Goal: Register for event/course

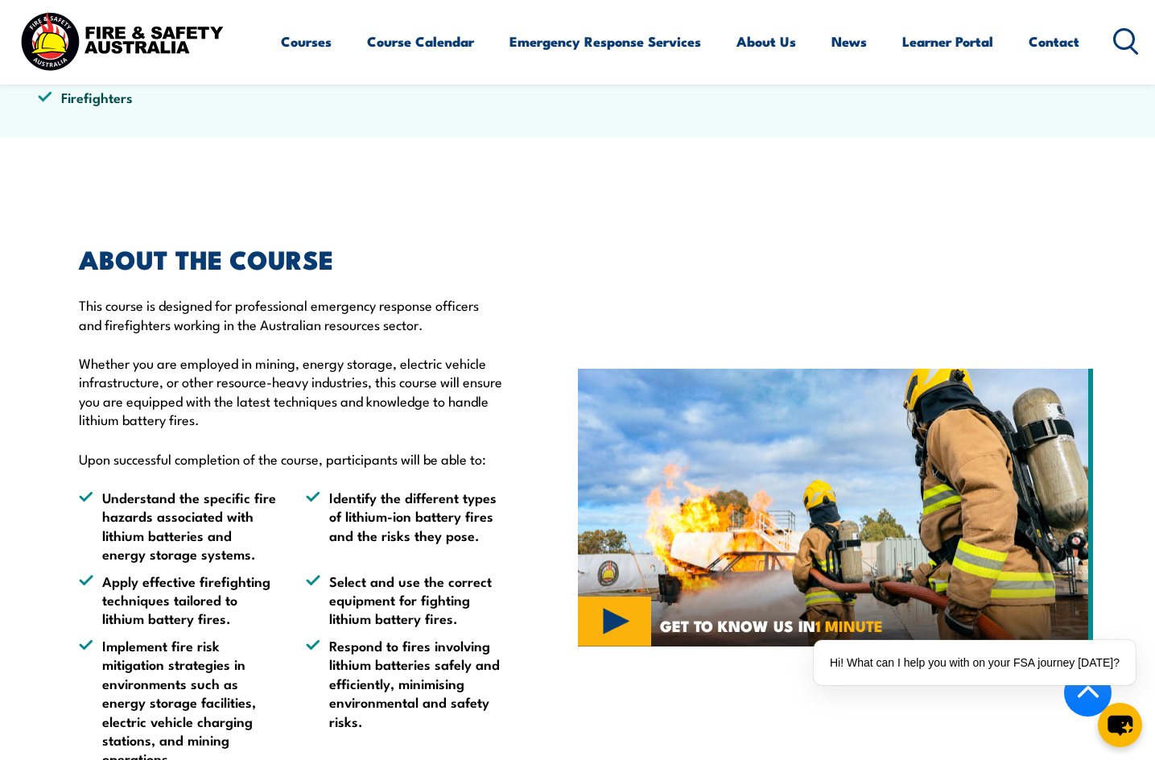
scroll to position [1077, 0]
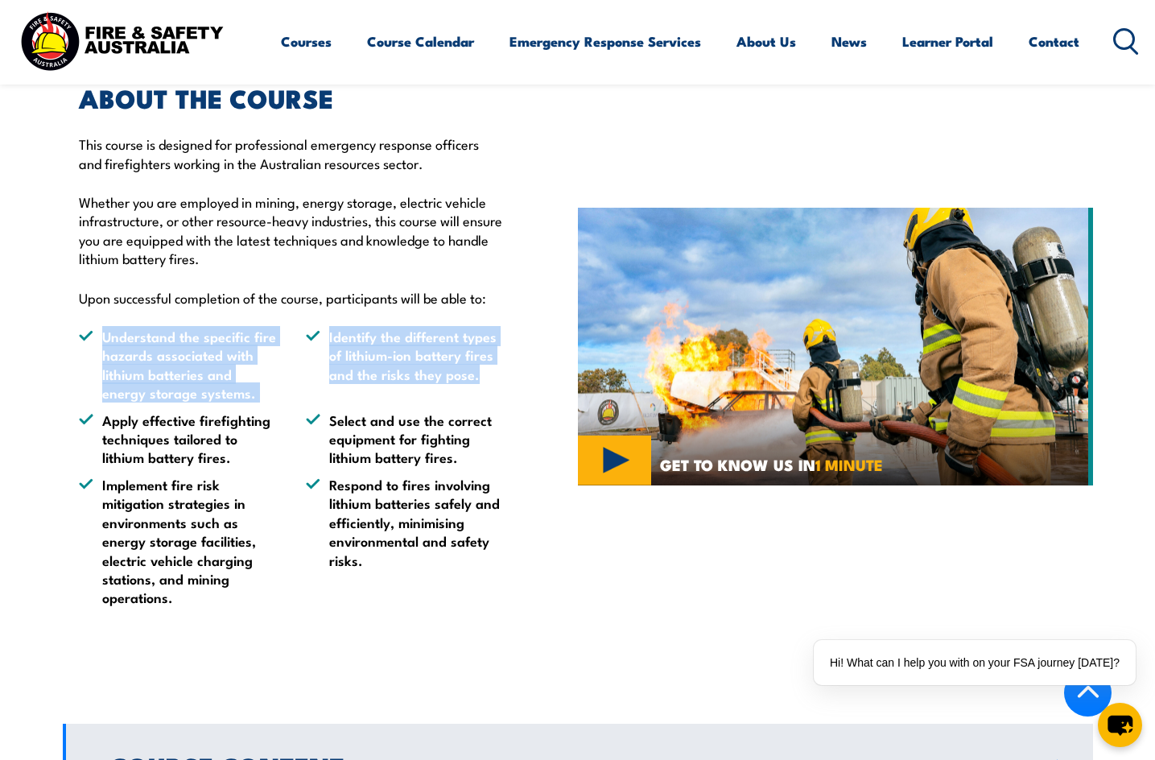
drag, startPoint x: 101, startPoint y: 370, endPoint x: 501, endPoint y: 415, distance: 402.6
click at [501, 415] on ul "Understand the specific fire hazards associated with lithium batteries and ener…" at bounding box center [291, 467] width 425 height 280
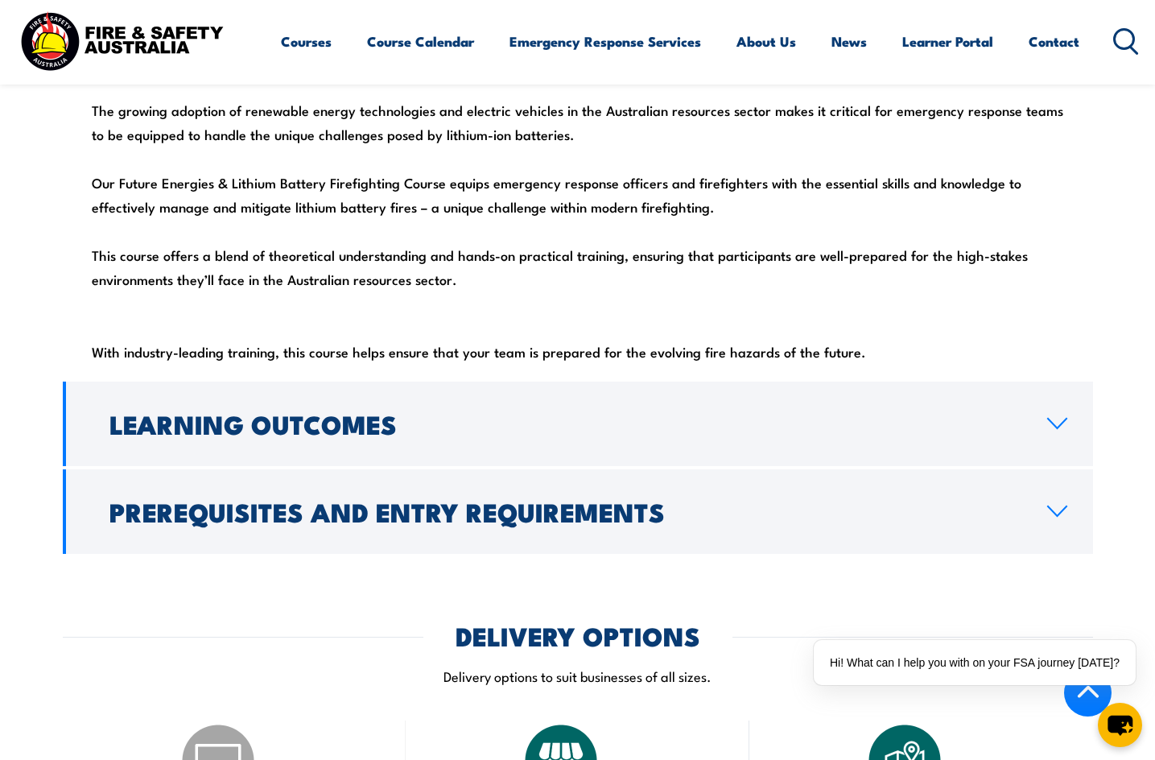
scroll to position [1963, 0]
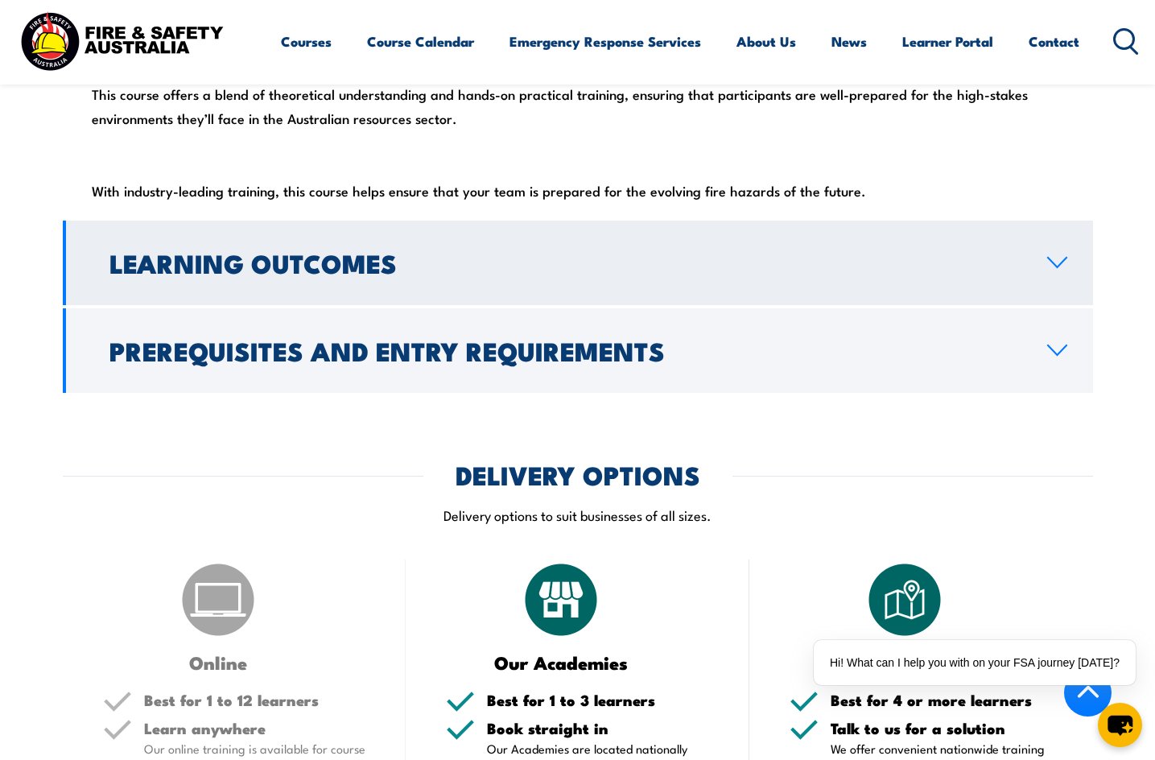
click at [450, 305] on link "Learning Outcomes" at bounding box center [578, 263] width 1031 height 85
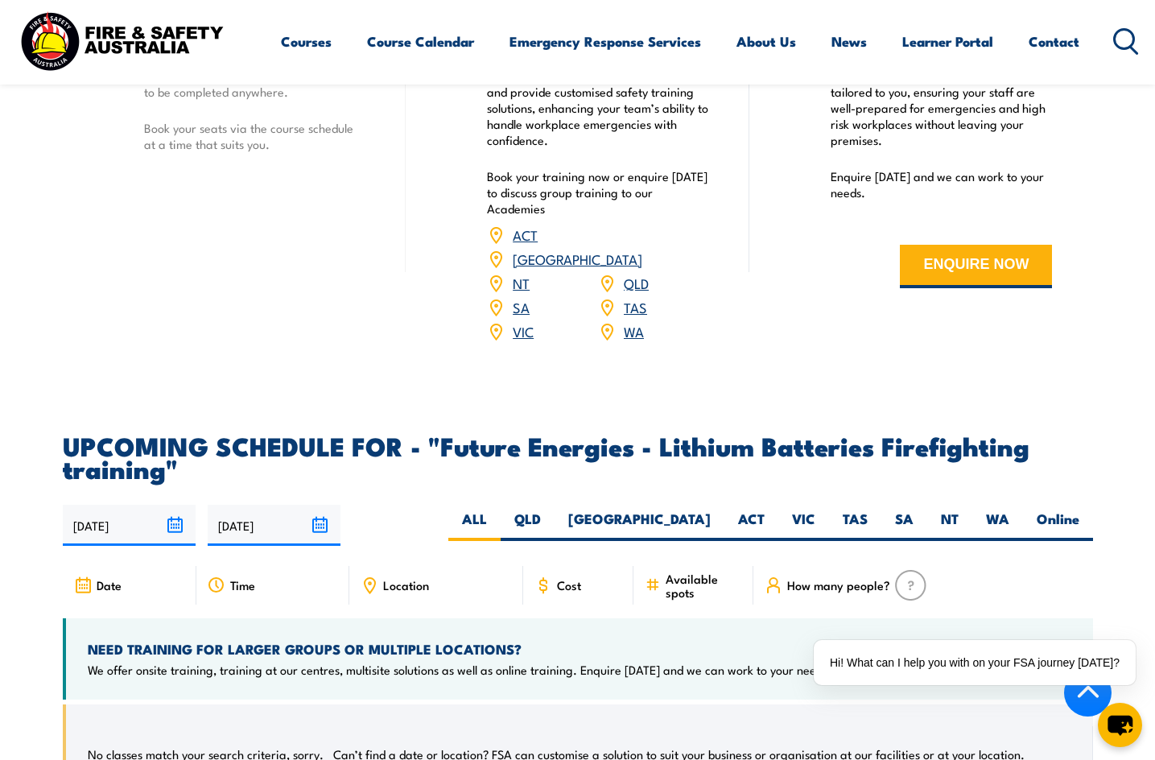
scroll to position [2738, 0]
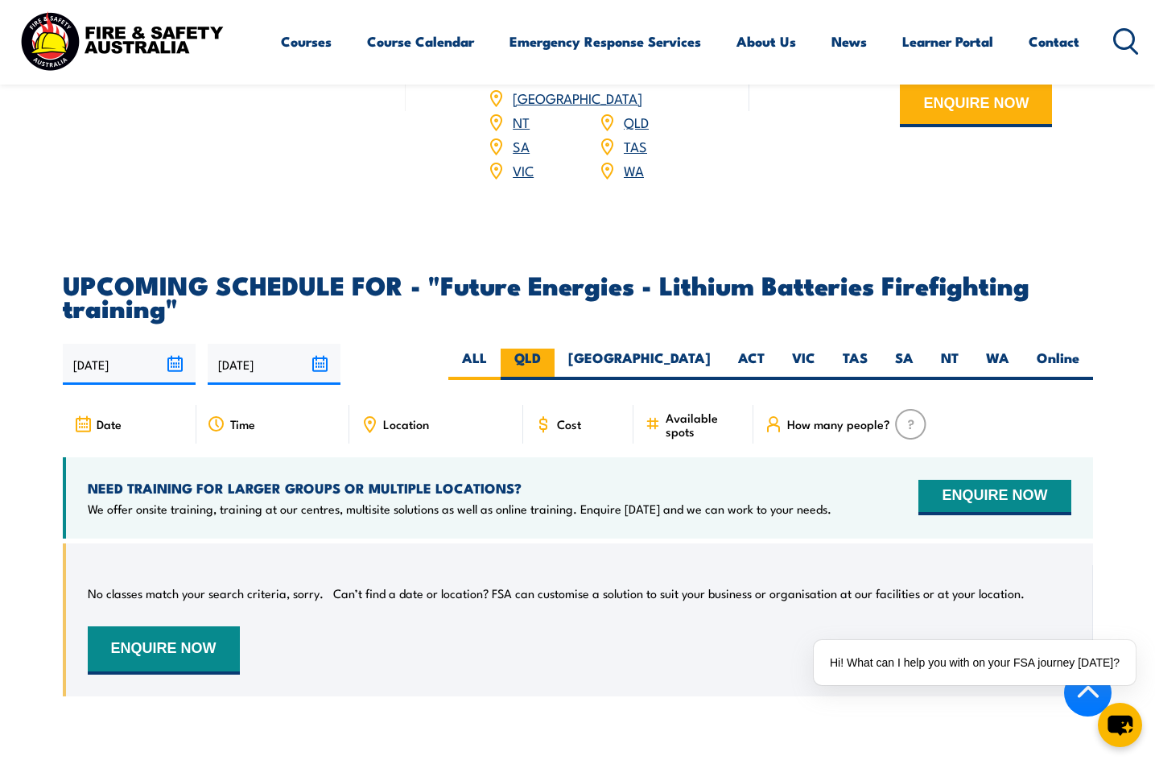
click at [555, 367] on label "QLD" at bounding box center [528, 364] width 54 height 31
click at [552, 359] on input "QLD" at bounding box center [546, 354] width 10 height 10
radio input "true"
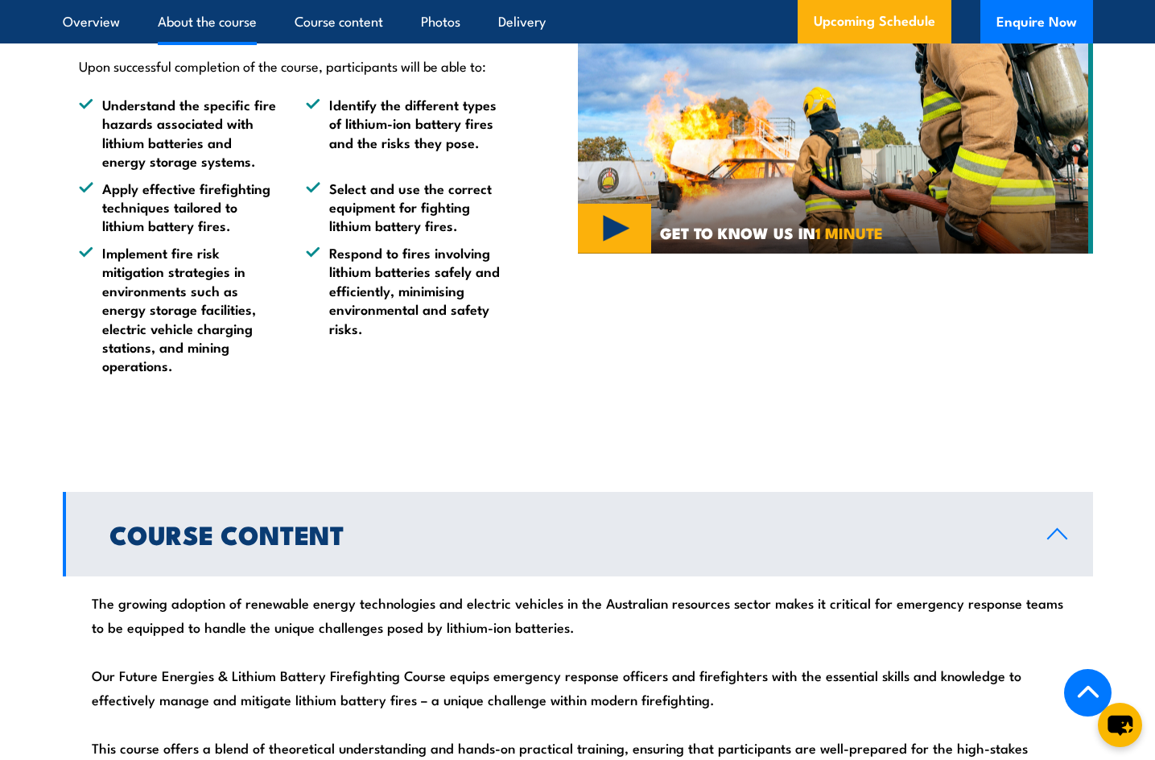
scroll to position [1068, 0]
